Goal: Task Accomplishment & Management: Use online tool/utility

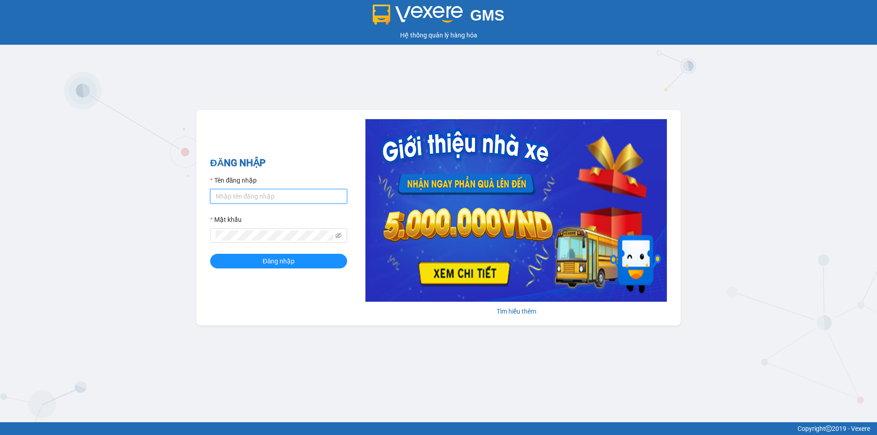
click at [291, 191] on input "Tên đăng nhập" at bounding box center [278, 196] width 137 height 15
type input "hoang.hnqb"
click at [287, 251] on form "Tên đăng nhập hoang.hnqb Mật khẩu Đăng nhập" at bounding box center [278, 221] width 137 height 93
click at [286, 260] on span "Đăng nhập" at bounding box center [279, 261] width 32 height 10
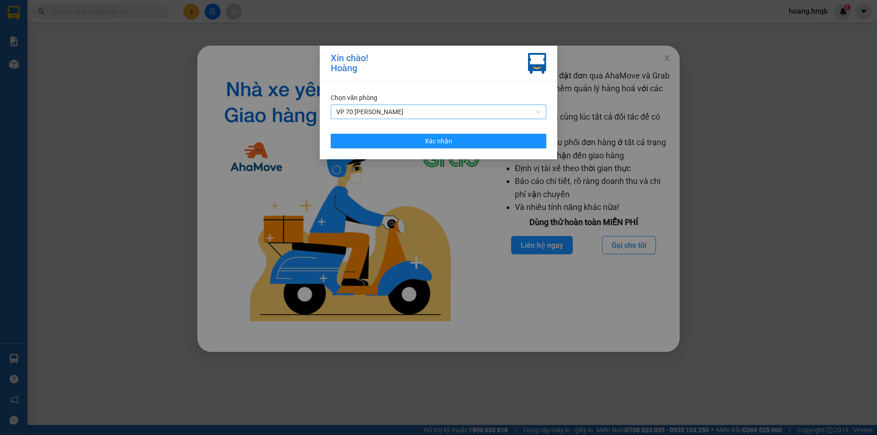
click at [477, 108] on span "VP 70 [PERSON_NAME]" at bounding box center [438, 112] width 205 height 14
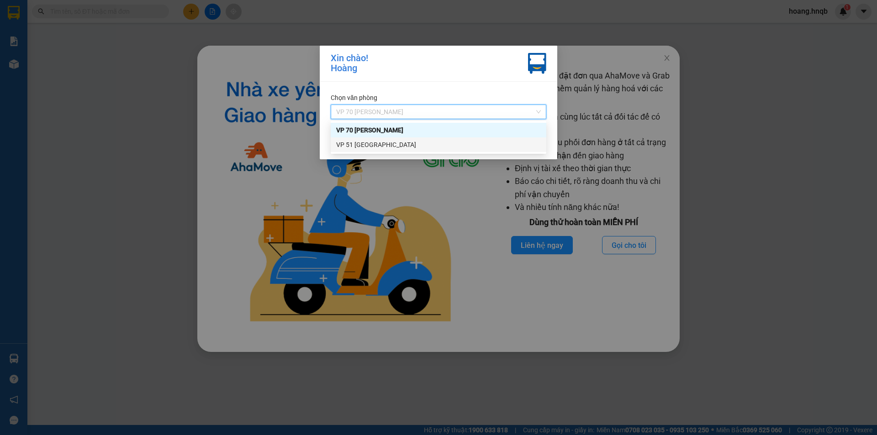
click at [436, 143] on div "VP 51 [GEOGRAPHIC_DATA]" at bounding box center [438, 145] width 205 height 10
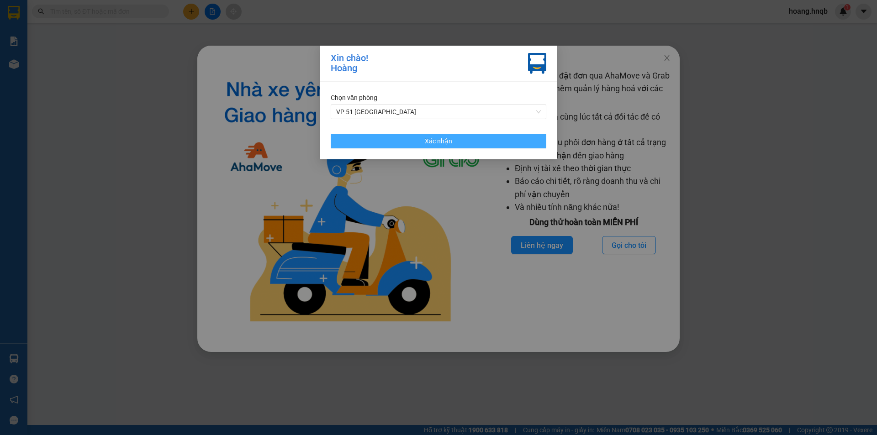
click at [439, 141] on span "Xác nhận" at bounding box center [438, 141] width 27 height 10
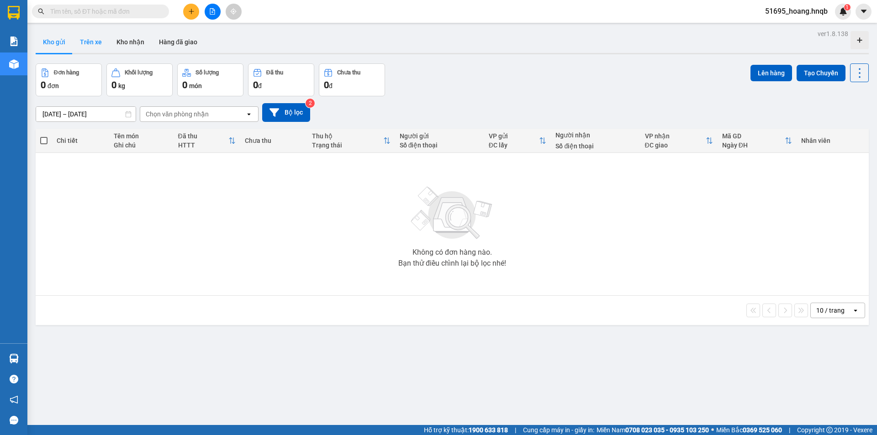
click at [87, 46] on button "Trên xe" at bounding box center [91, 42] width 37 height 22
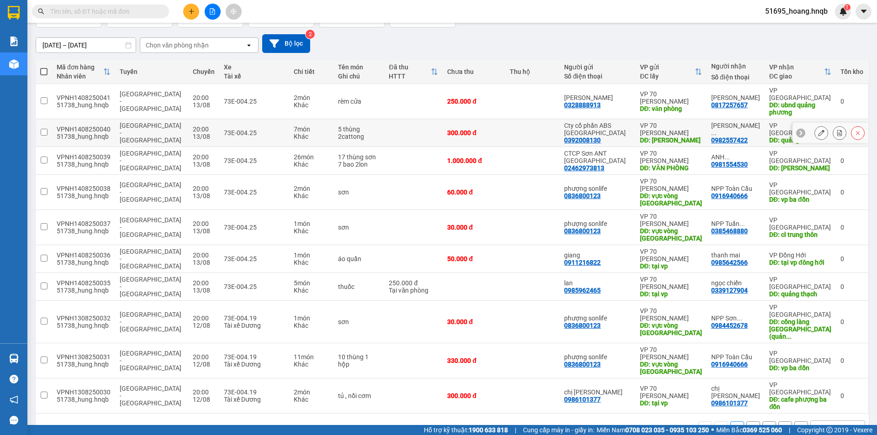
scroll to position [80, 0]
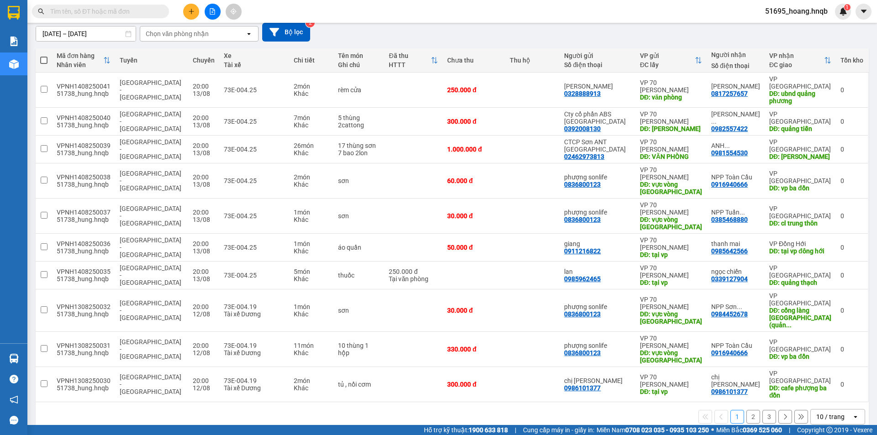
click at [752, 410] on button "2" at bounding box center [754, 417] width 14 height 14
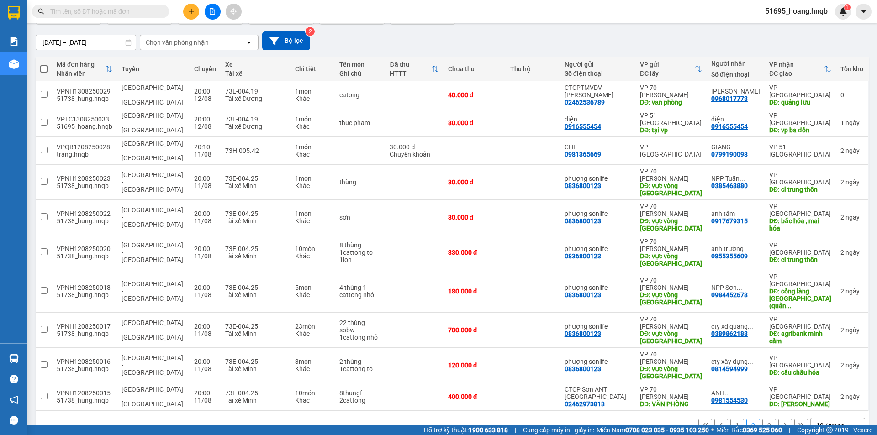
scroll to position [73, 0]
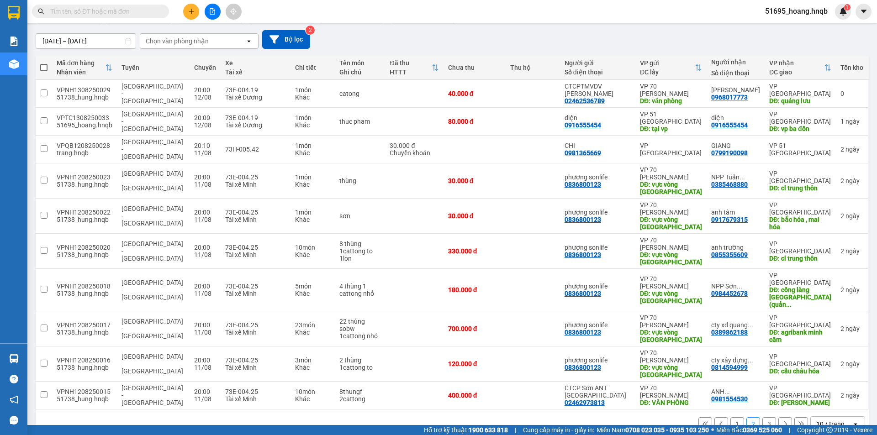
click at [716, 418] on button at bounding box center [722, 425] width 14 height 14
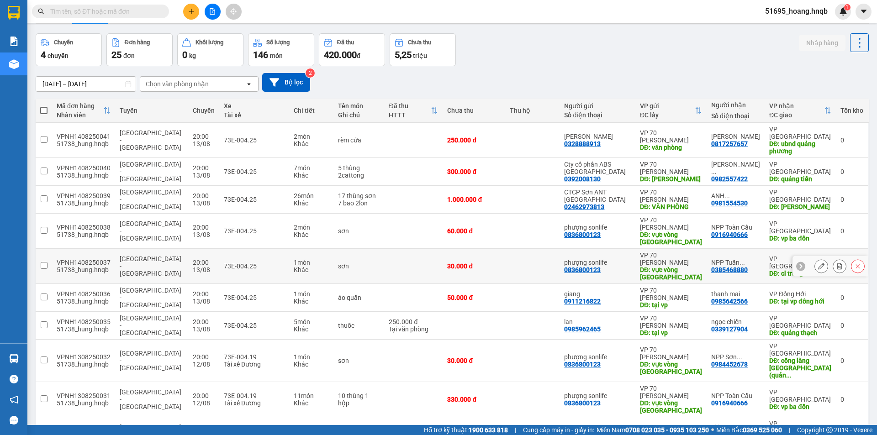
scroll to position [0, 0]
